Goal: Purchase product/service

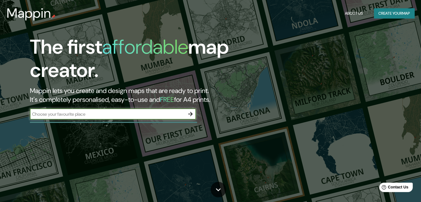
click at [96, 120] on div "​" at bounding box center [113, 115] width 166 height 12
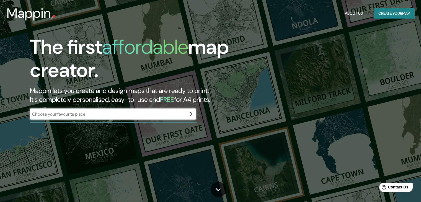
click at [85, 114] on input "text" at bounding box center [107, 114] width 155 height 6
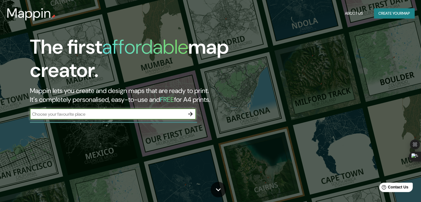
type input "[GEOGRAPHIC_DATA]"
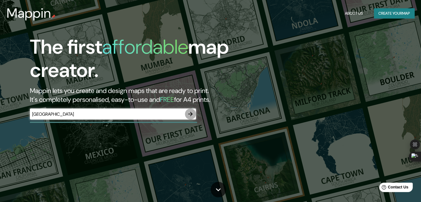
click at [189, 113] on icon "button" at bounding box center [190, 114] width 7 height 7
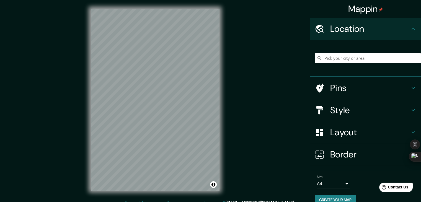
click at [337, 86] on h4 "Pins" at bounding box center [370, 87] width 80 height 11
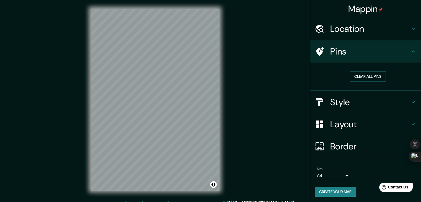
click at [342, 102] on h4 "Style" at bounding box center [370, 102] width 80 height 11
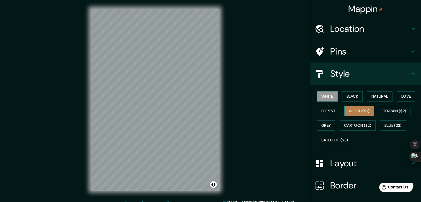
click at [352, 111] on button "Wood ($2)" at bounding box center [359, 111] width 30 height 10
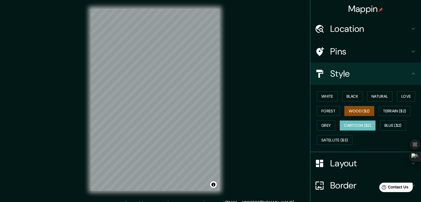
click at [357, 125] on button "Cartoon ($2)" at bounding box center [358, 125] width 36 height 10
click at [337, 29] on h4 "Location" at bounding box center [370, 28] width 80 height 11
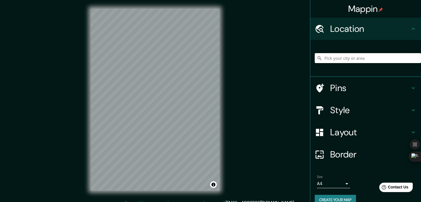
click at [341, 61] on input "Pick your city or area" at bounding box center [368, 58] width 106 height 10
click at [363, 59] on input "[GEOGRAPHIC_DATA]" at bounding box center [368, 58] width 106 height 10
click at [348, 60] on input "[GEOGRAPHIC_DATA]" at bounding box center [368, 58] width 106 height 10
click at [350, 59] on input "[GEOGRAPHIC_DATA]" at bounding box center [368, 58] width 106 height 10
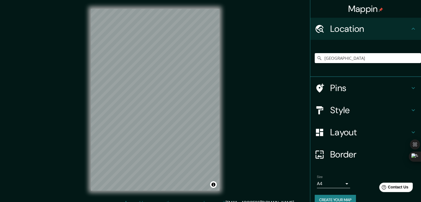
click at [223, 135] on div "© Mapbox © OpenStreetMap Improve this map" at bounding box center [155, 100] width 146 height 200
click at [349, 58] on input "[GEOGRAPHIC_DATA]" at bounding box center [368, 58] width 106 height 10
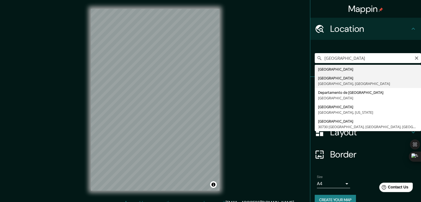
type input "[GEOGRAPHIC_DATA], [GEOGRAPHIC_DATA], [GEOGRAPHIC_DATA]"
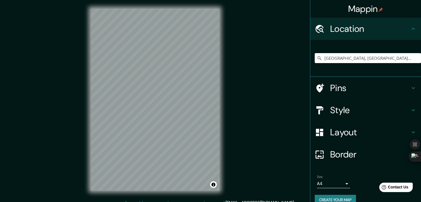
click at [343, 109] on h4 "Style" at bounding box center [370, 110] width 80 height 11
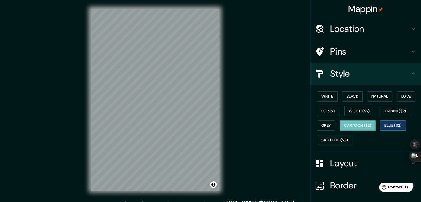
click at [382, 126] on button "Blue ($2)" at bounding box center [393, 125] width 26 height 10
click at [333, 138] on button "Satellite ($3)" at bounding box center [334, 140] width 35 height 10
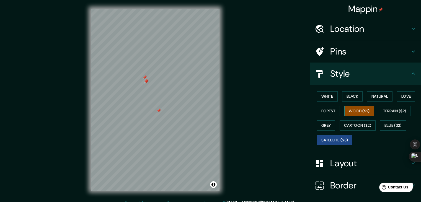
click at [348, 110] on button "Wood ($2)" at bounding box center [359, 111] width 30 height 10
click at [323, 125] on button "Grey" at bounding box center [326, 125] width 18 height 10
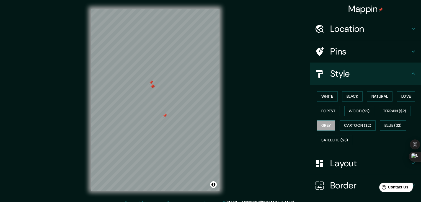
click at [166, 116] on div at bounding box center [165, 115] width 4 height 4
click at [153, 88] on div at bounding box center [152, 86] width 4 height 4
click at [152, 86] on div at bounding box center [152, 86] width 4 height 4
click at [152, 87] on div at bounding box center [153, 87] width 4 height 4
click at [151, 83] on div at bounding box center [151, 82] width 4 height 4
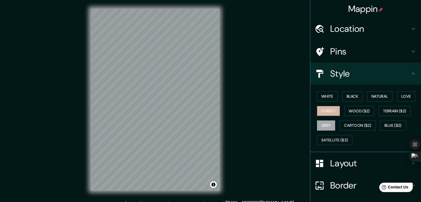
click at [320, 110] on button "Forest" at bounding box center [328, 111] width 23 height 10
click at [321, 94] on button "White" at bounding box center [327, 96] width 21 height 10
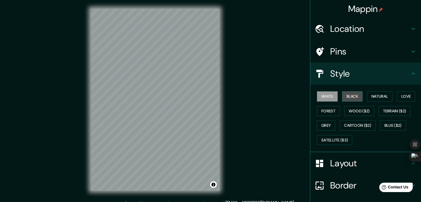
click at [345, 95] on button "Black" at bounding box center [352, 96] width 21 height 10
click at [403, 96] on button "Love" at bounding box center [406, 96] width 18 height 10
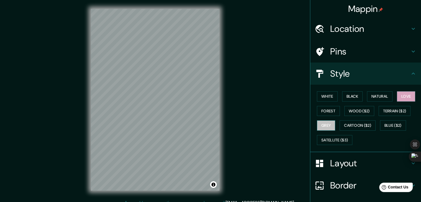
click at [321, 125] on button "Grey" at bounding box center [326, 125] width 18 height 10
click at [349, 96] on button "Black" at bounding box center [352, 96] width 21 height 10
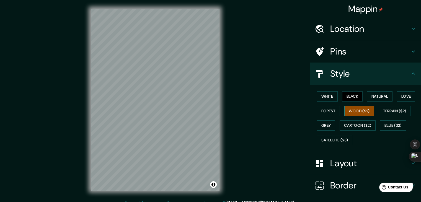
click at [348, 110] on button "Wood ($2)" at bounding box center [359, 111] width 30 height 10
click at [324, 111] on button "Forest" at bounding box center [328, 111] width 23 height 10
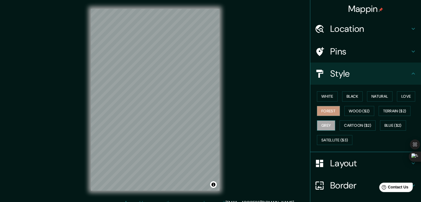
click at [321, 127] on button "Grey" at bounding box center [326, 125] width 18 height 10
click at [344, 124] on button "Cartoon ($2)" at bounding box center [358, 125] width 36 height 10
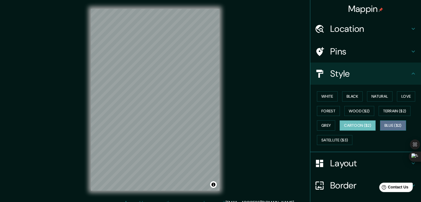
click at [386, 125] on button "Blue ($2)" at bounding box center [393, 125] width 26 height 10
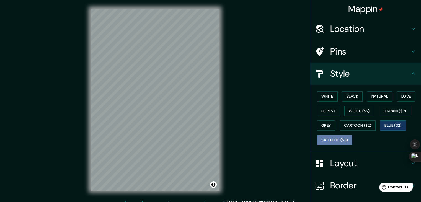
click at [341, 139] on button "Satellite ($3)" at bounding box center [334, 140] width 35 height 10
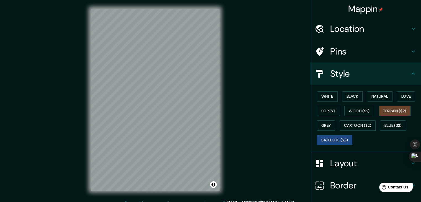
click at [392, 109] on button "Terrain ($2)" at bounding box center [395, 111] width 32 height 10
click at [394, 122] on button "Blue ($2)" at bounding box center [393, 125] width 26 height 10
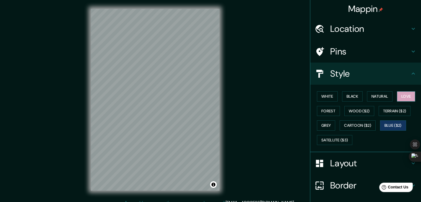
click at [402, 97] on button "Love" at bounding box center [406, 96] width 18 height 10
click at [395, 112] on button "Terrain ($2)" at bounding box center [395, 111] width 32 height 10
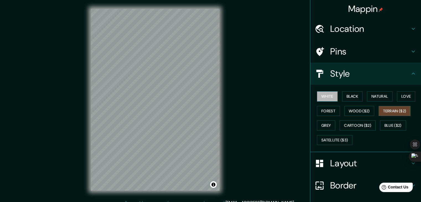
click at [321, 95] on button "White" at bounding box center [327, 96] width 21 height 10
click at [350, 93] on button "Black" at bounding box center [352, 96] width 21 height 10
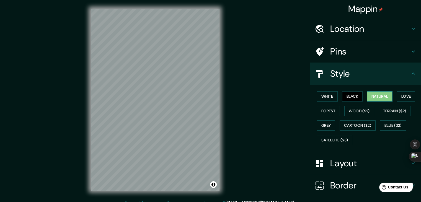
click at [369, 95] on button "Natural" at bounding box center [379, 96] width 25 height 10
click at [404, 95] on button "Love" at bounding box center [406, 96] width 18 height 10
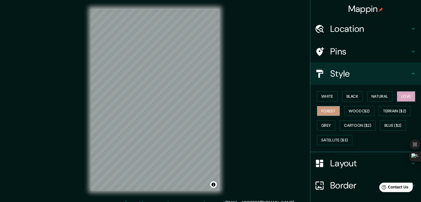
click at [322, 113] on button "Forest" at bounding box center [328, 111] width 23 height 10
click at [322, 126] on button "Grey" at bounding box center [326, 125] width 18 height 10
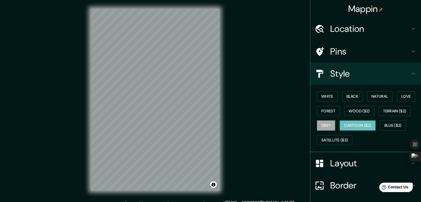
click at [344, 123] on button "Cartoon ($2)" at bounding box center [358, 125] width 36 height 10
click at [337, 135] on button "Satellite ($3)" at bounding box center [334, 140] width 35 height 10
click at [325, 129] on button "Grey" at bounding box center [326, 125] width 18 height 10
click at [359, 126] on button "Cartoon ($2)" at bounding box center [358, 125] width 36 height 10
click at [390, 123] on button "Blue ($2)" at bounding box center [393, 125] width 26 height 10
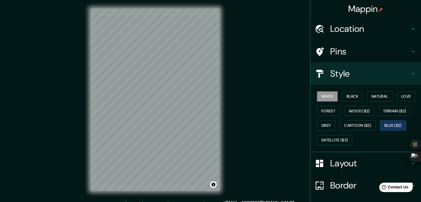
click at [329, 96] on button "White" at bounding box center [327, 96] width 21 height 10
click at [355, 94] on button "Black" at bounding box center [352, 96] width 21 height 10
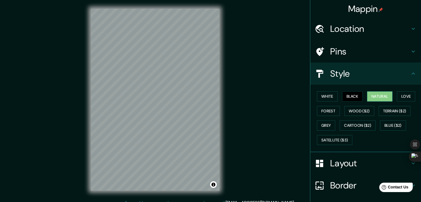
click at [379, 94] on button "Natural" at bounding box center [379, 96] width 25 height 10
click at [400, 93] on button "Love" at bounding box center [406, 96] width 18 height 10
